Goal: Task Accomplishment & Management: Use online tool/utility

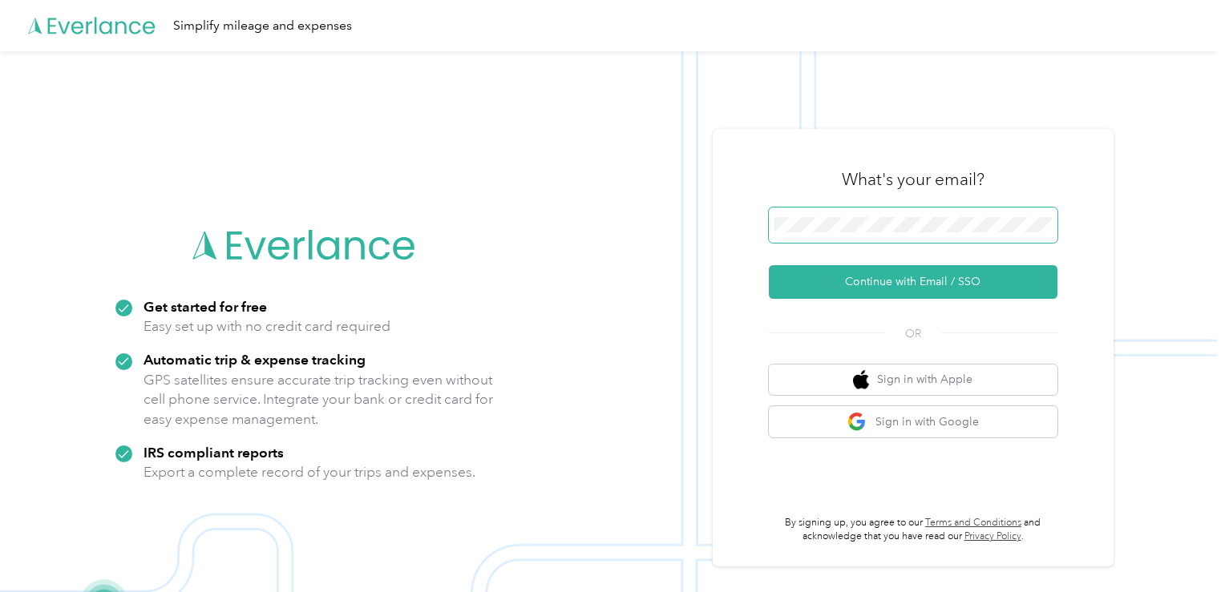
click at [826, 238] on span at bounding box center [913, 225] width 289 height 35
click at [769, 265] on button "Continue with Email / SSO" at bounding box center [913, 282] width 289 height 34
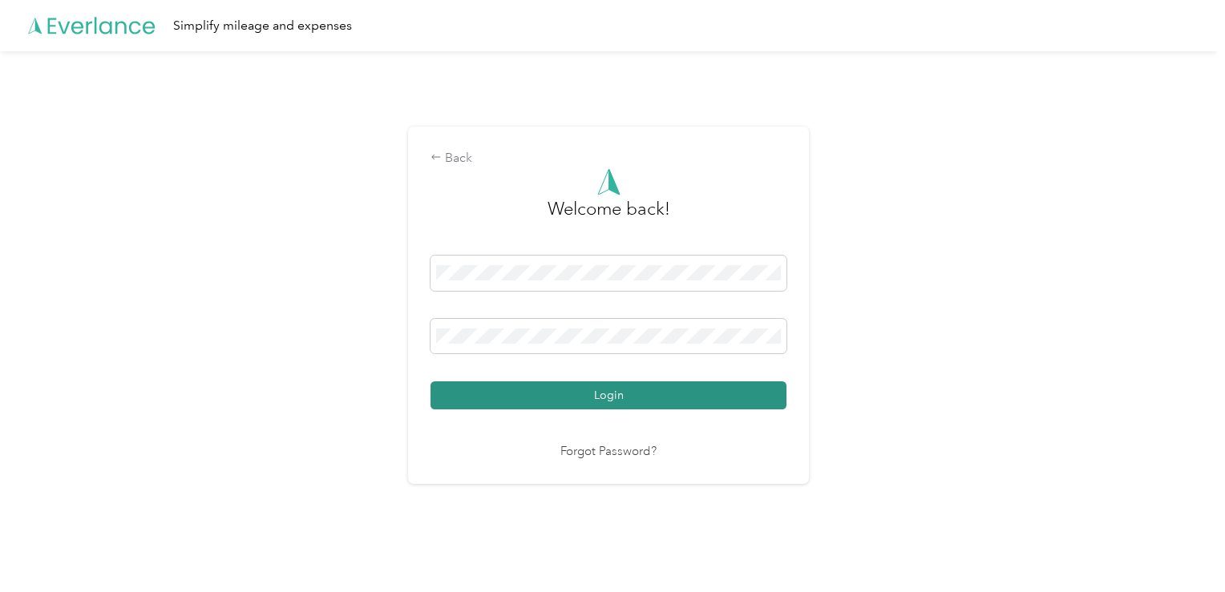
click at [678, 386] on button "Login" at bounding box center [609, 396] width 356 height 28
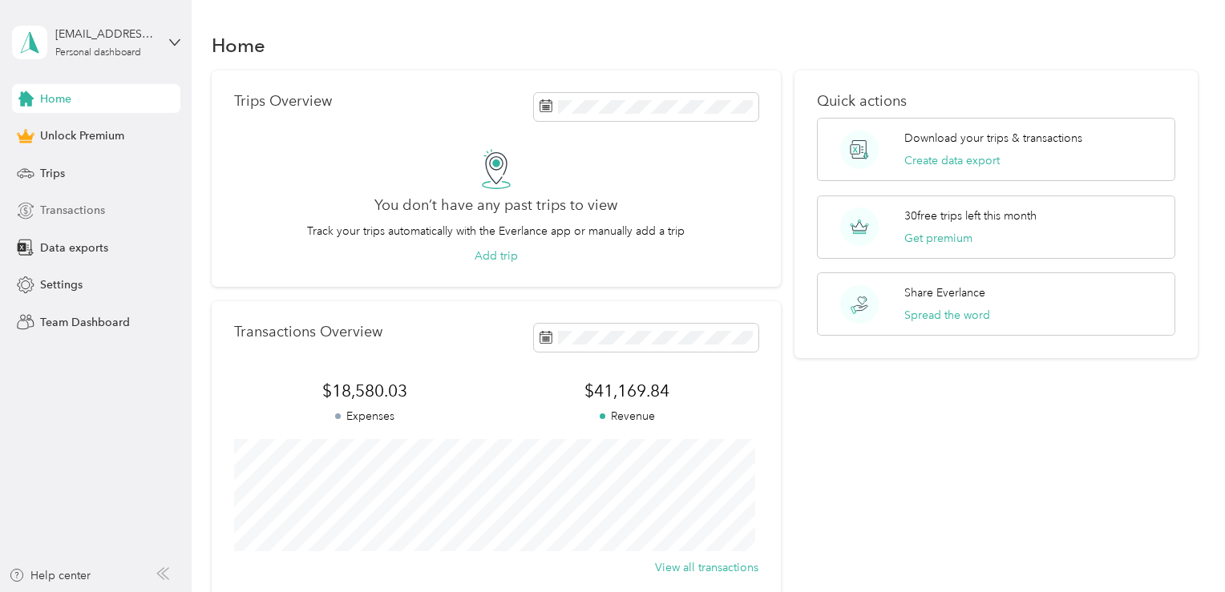
click at [115, 219] on div "Transactions" at bounding box center [96, 210] width 168 height 29
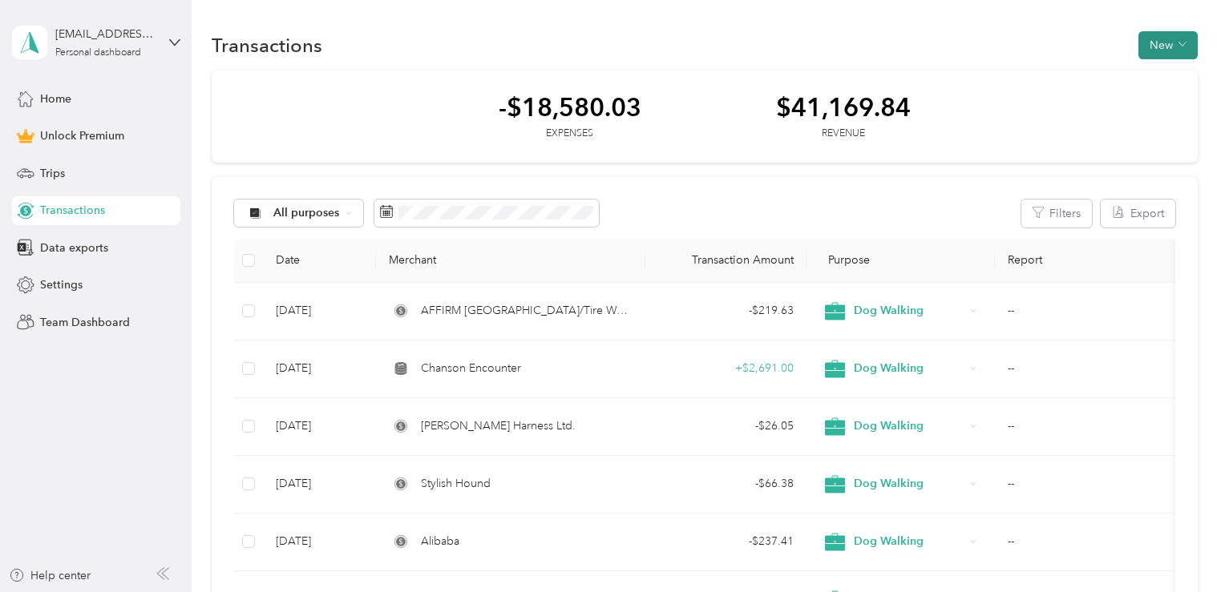
click at [1166, 55] on button "New" at bounding box center [1167, 45] width 59 height 28
click at [1169, 83] on span "Expense" at bounding box center [1158, 75] width 43 height 17
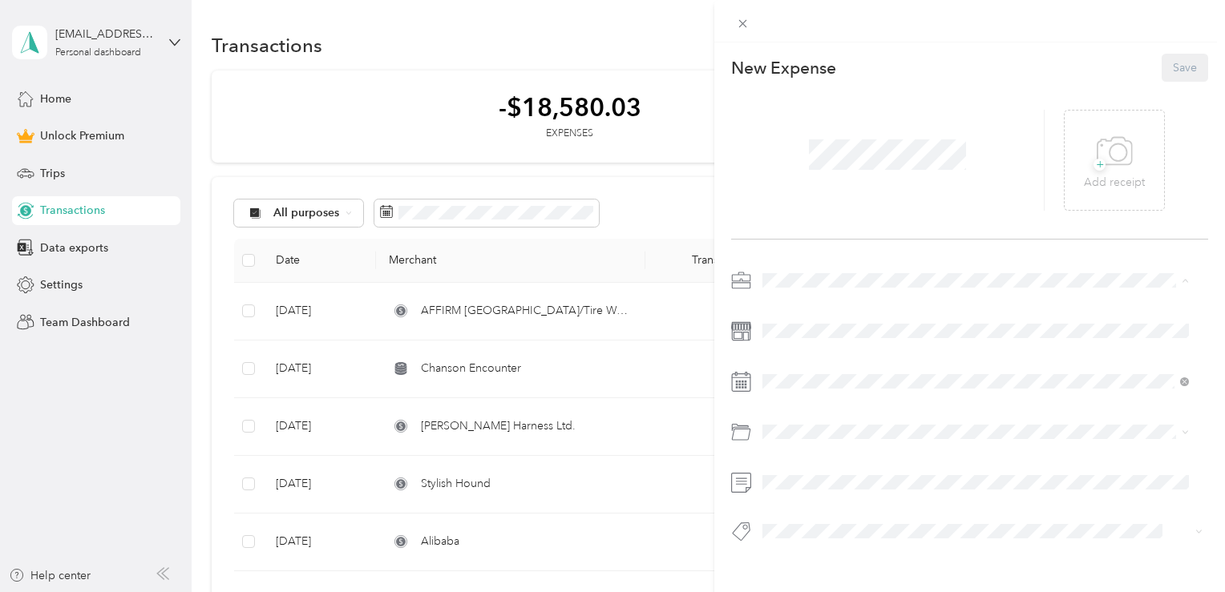
click at [816, 363] on span "Dog Walking" at bounding box center [801, 365] width 67 height 14
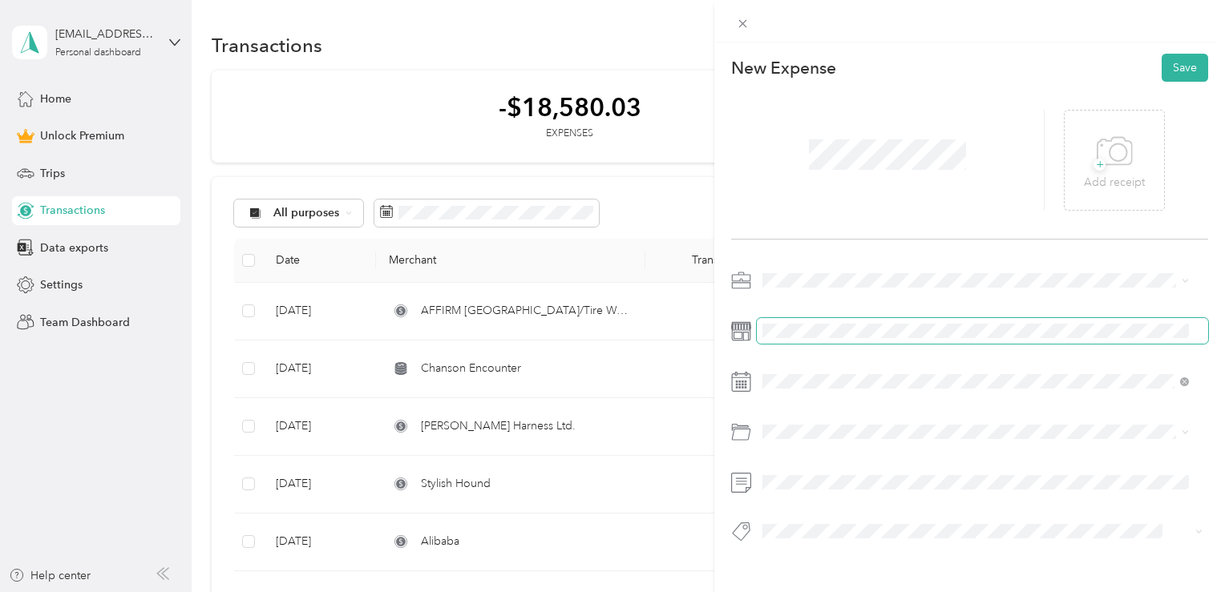
click at [816, 323] on span at bounding box center [982, 331] width 451 height 26
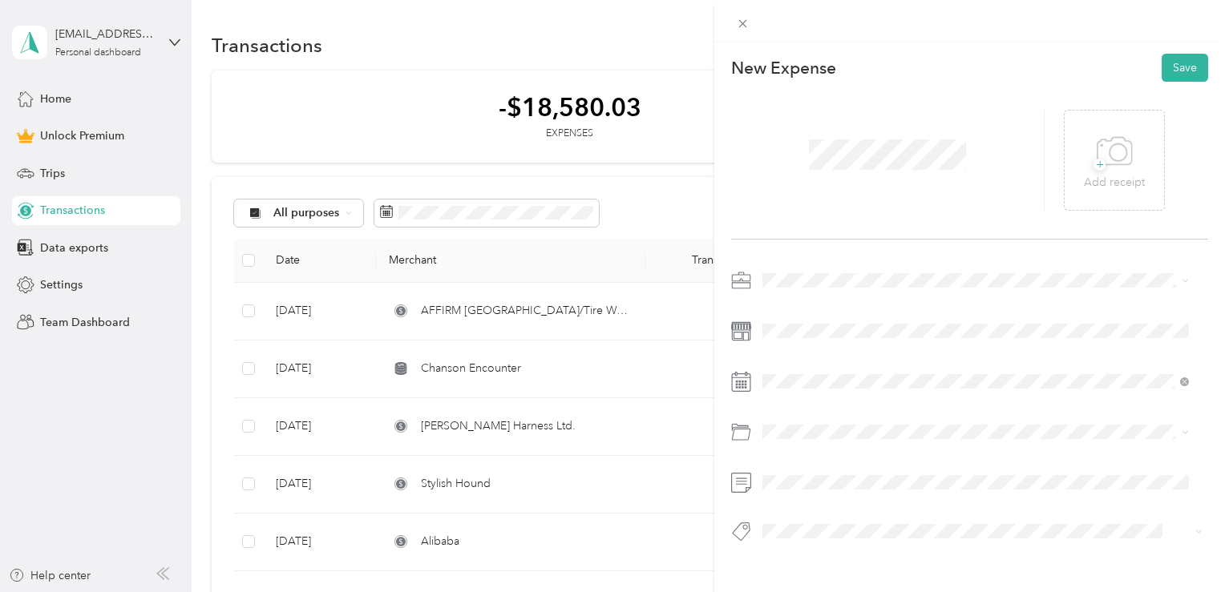
drag, startPoint x: 795, startPoint y: 422, endPoint x: 736, endPoint y: 399, distance: 63.4
click at [799, 391] on span at bounding box center [982, 382] width 451 height 26
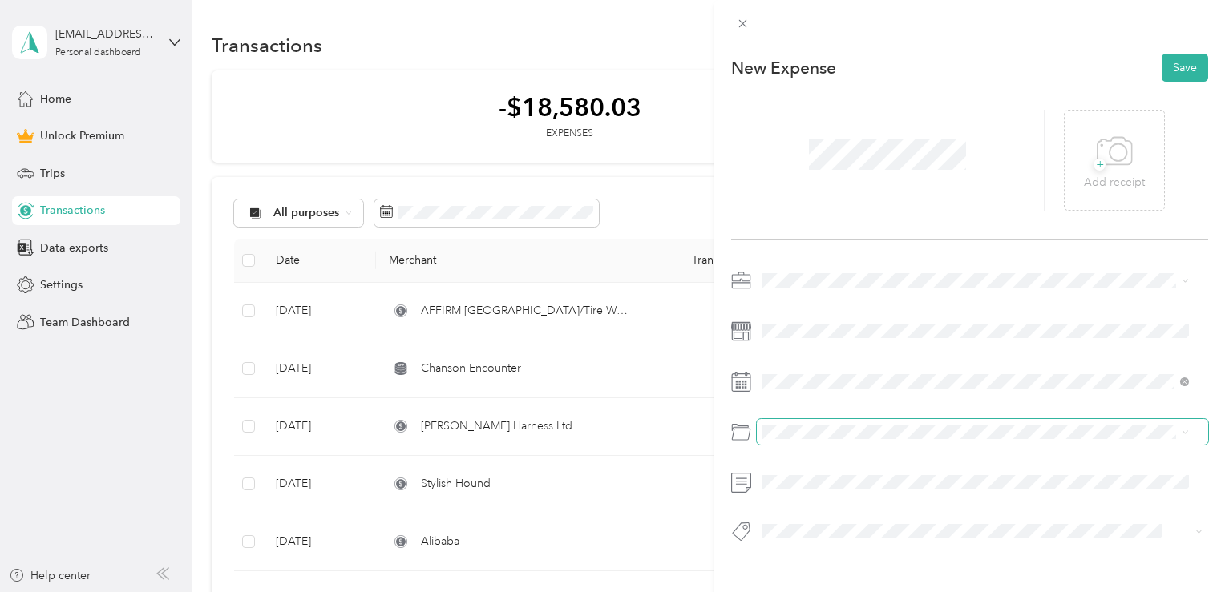
click at [810, 423] on span at bounding box center [982, 432] width 451 height 26
click at [844, 439] on span at bounding box center [982, 432] width 451 height 26
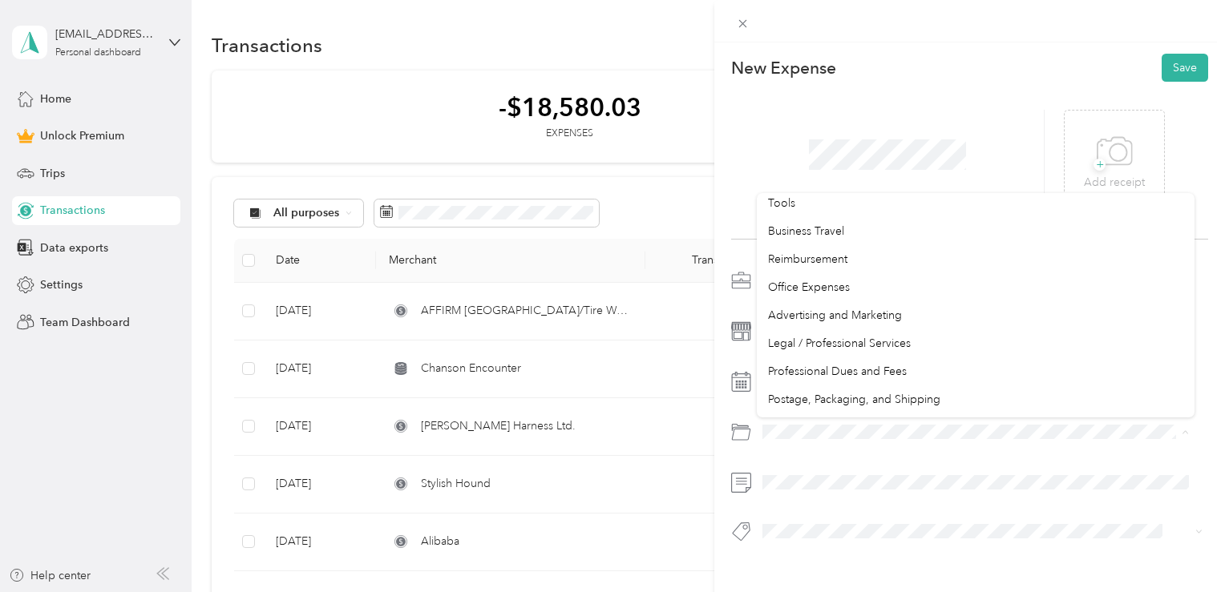
scroll to position [370, 0]
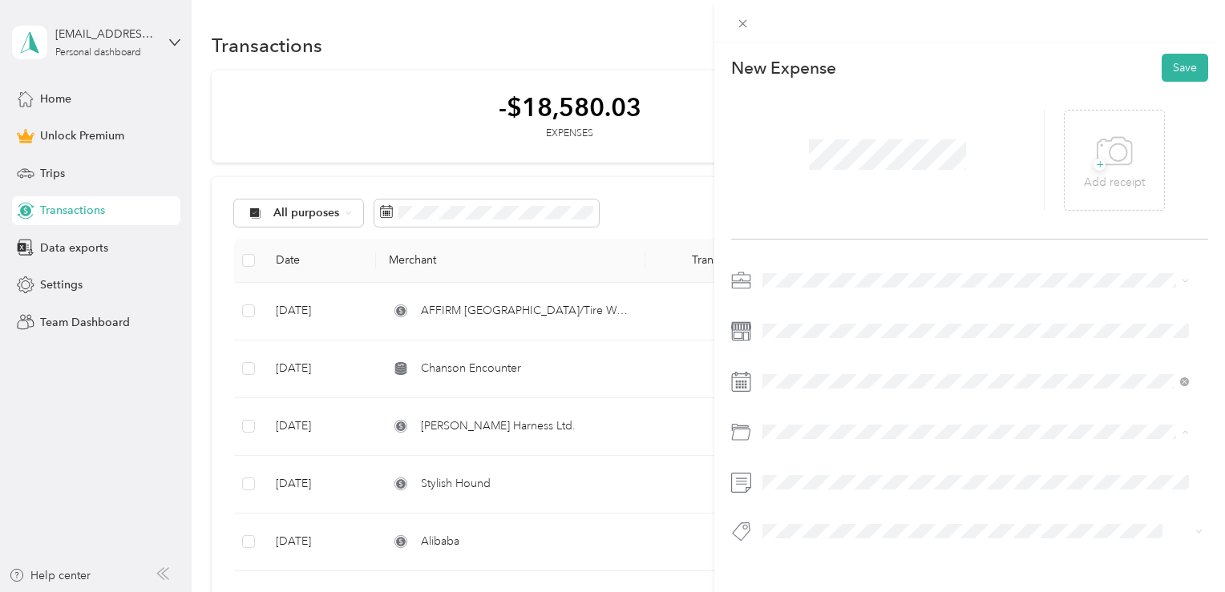
click at [961, 360] on ol "Default categories Gasoline Car Maintenance and Repairs Car Lease Payments Park…" at bounding box center [976, 305] width 438 height 224
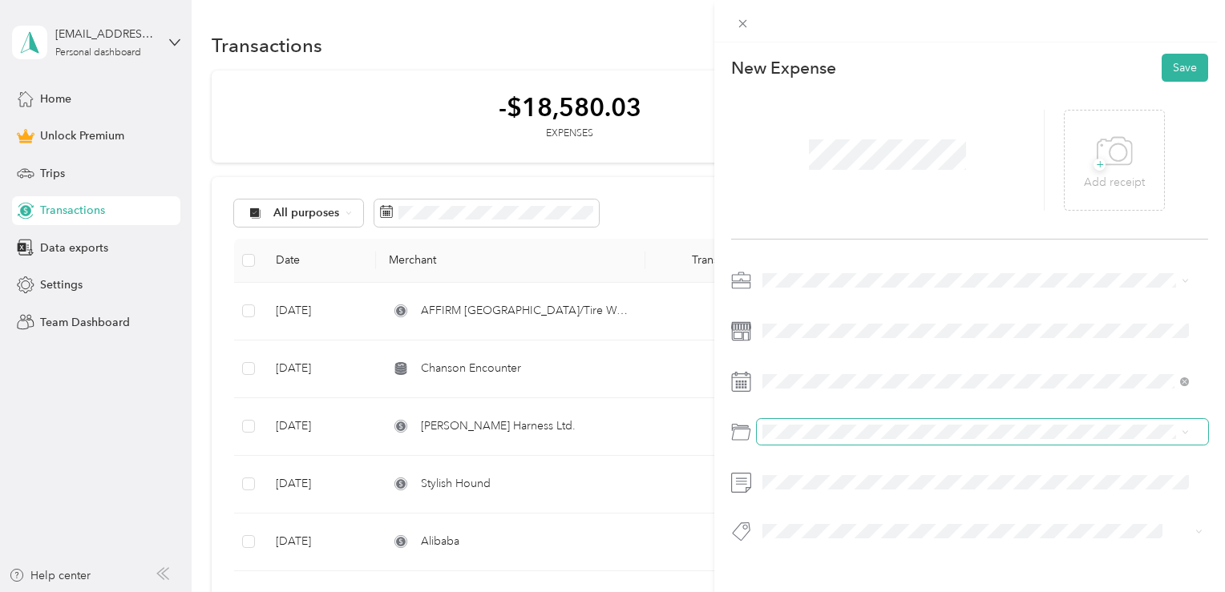
click at [814, 442] on span at bounding box center [982, 432] width 451 height 26
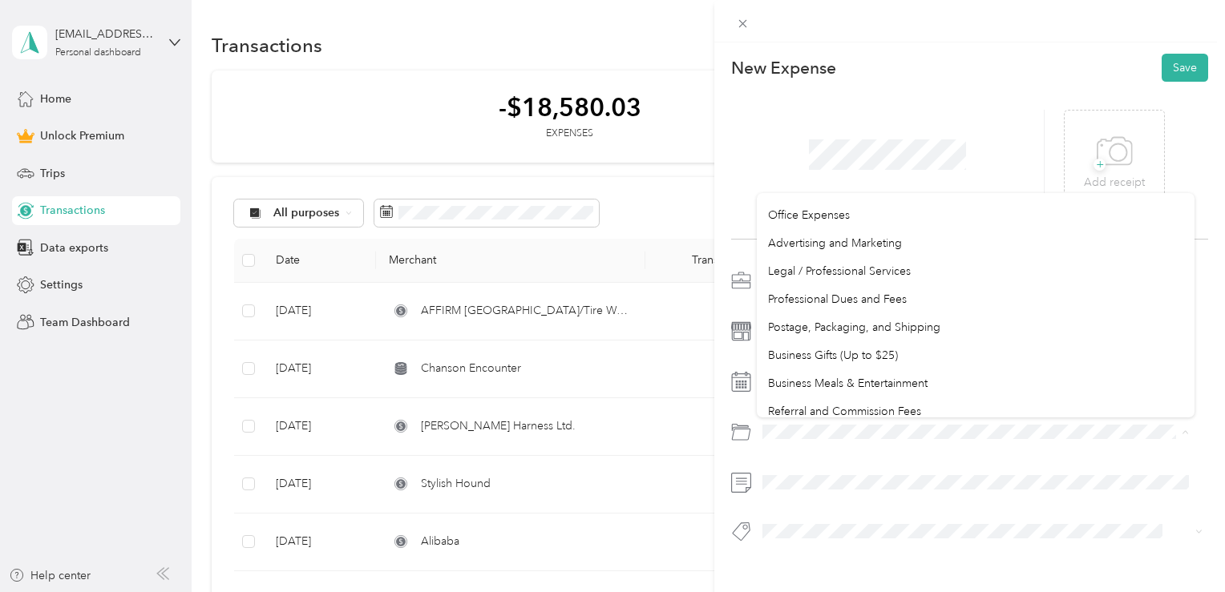
scroll to position [462, 0]
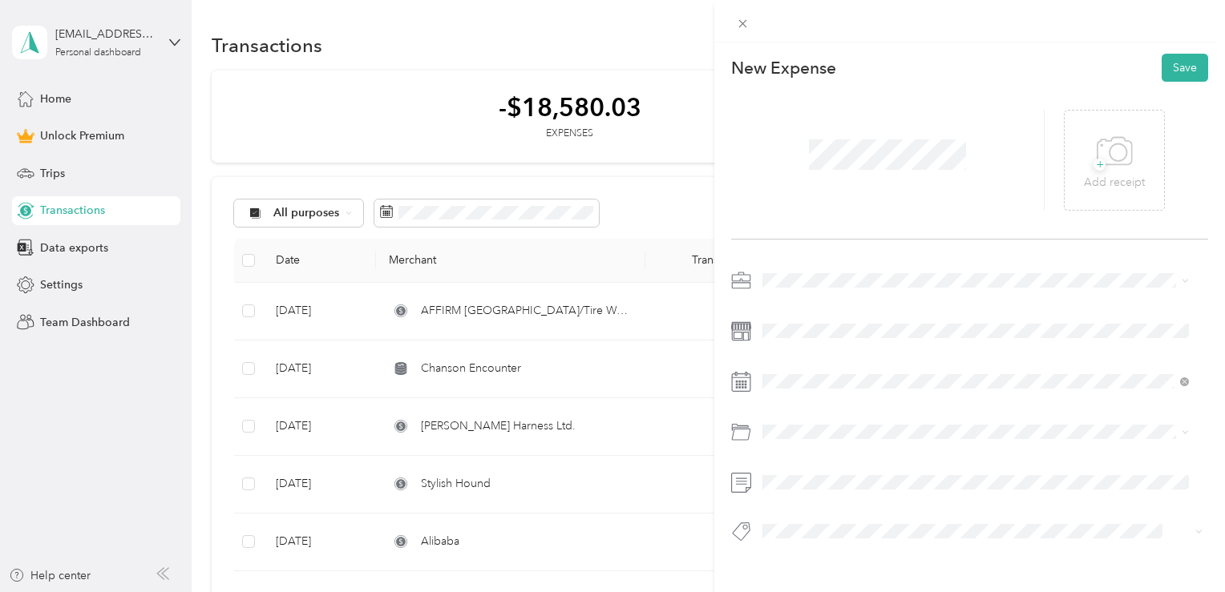
click at [892, 258] on div "Advertising and Marketing" at bounding box center [975, 252] width 415 height 17
click at [1137, 166] on div "+ Add receipt" at bounding box center [1114, 160] width 101 height 101
click at [1102, 184] on p "Add receipt" at bounding box center [1114, 183] width 61 height 18
click at [1167, 57] on button "Save" at bounding box center [1185, 68] width 47 height 28
